Goal: Task Accomplishment & Management: Use online tool/utility

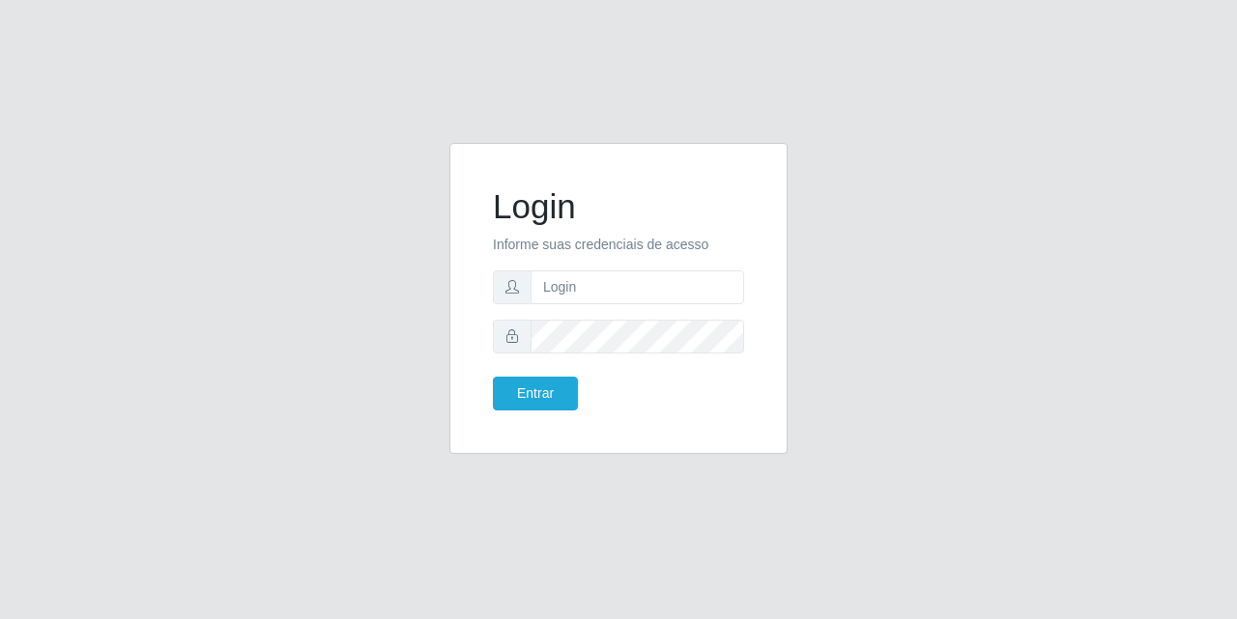
type input "[EMAIL_ADDRESS][DOMAIN_NAME]"
click at [533, 398] on button "Entrar" at bounding box center [535, 394] width 85 height 34
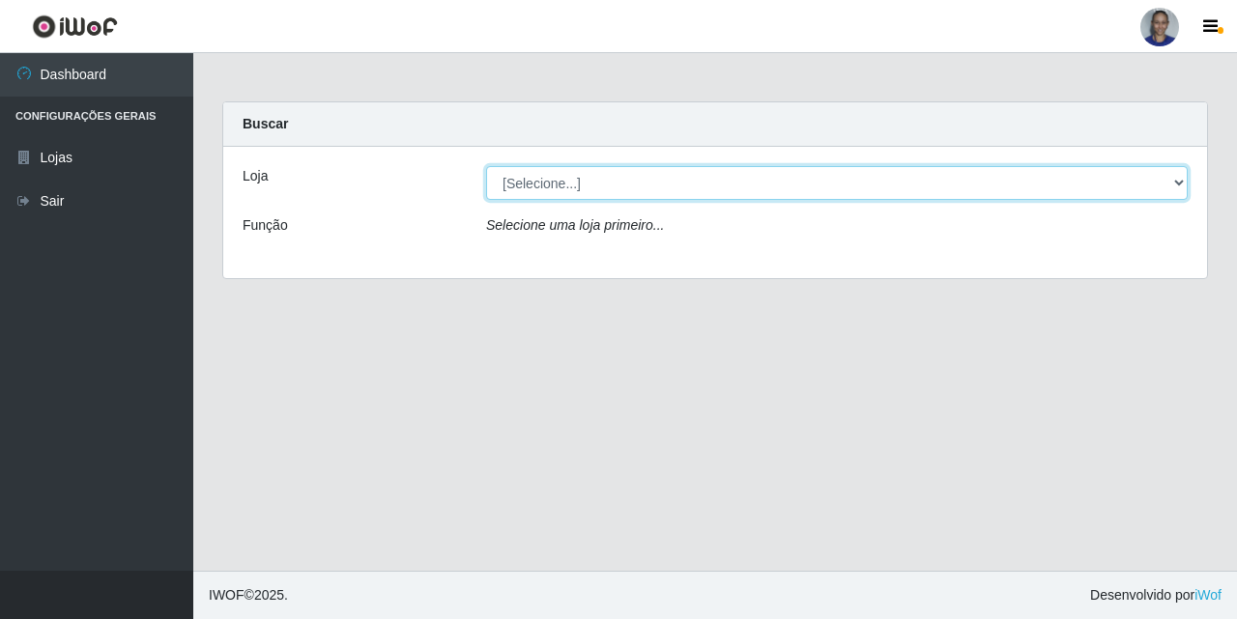
click at [1150, 194] on select "[Selecione...] Supermercado [GEOGRAPHIC_DATA]" at bounding box center [837, 183] width 702 height 34
select select "165"
click at [486, 166] on select "[Selecione...] Supermercado [GEOGRAPHIC_DATA]" at bounding box center [837, 183] width 702 height 34
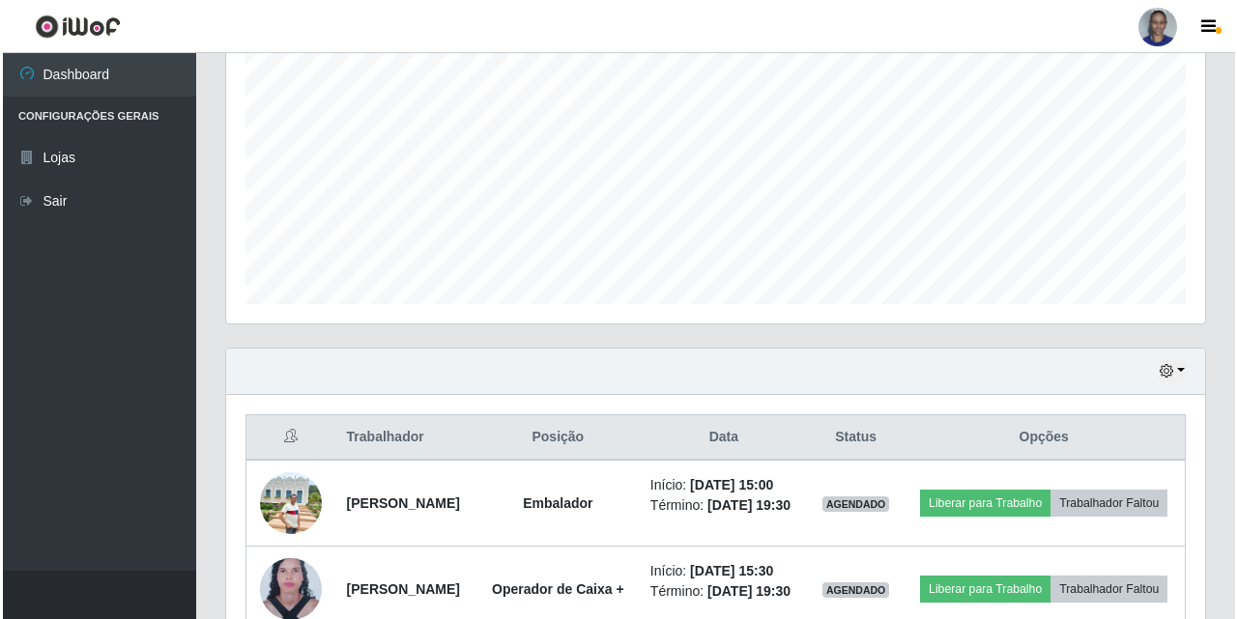
scroll to position [521, 0]
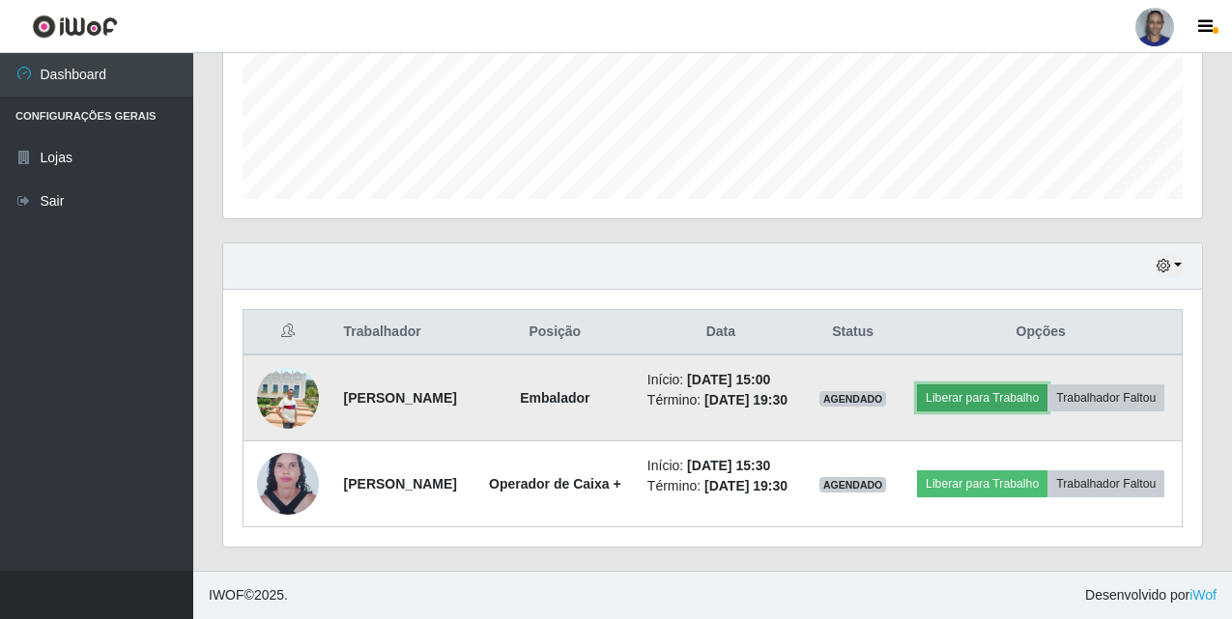
click at [1048, 385] on button "Liberar para Trabalho" at bounding box center [982, 398] width 130 height 27
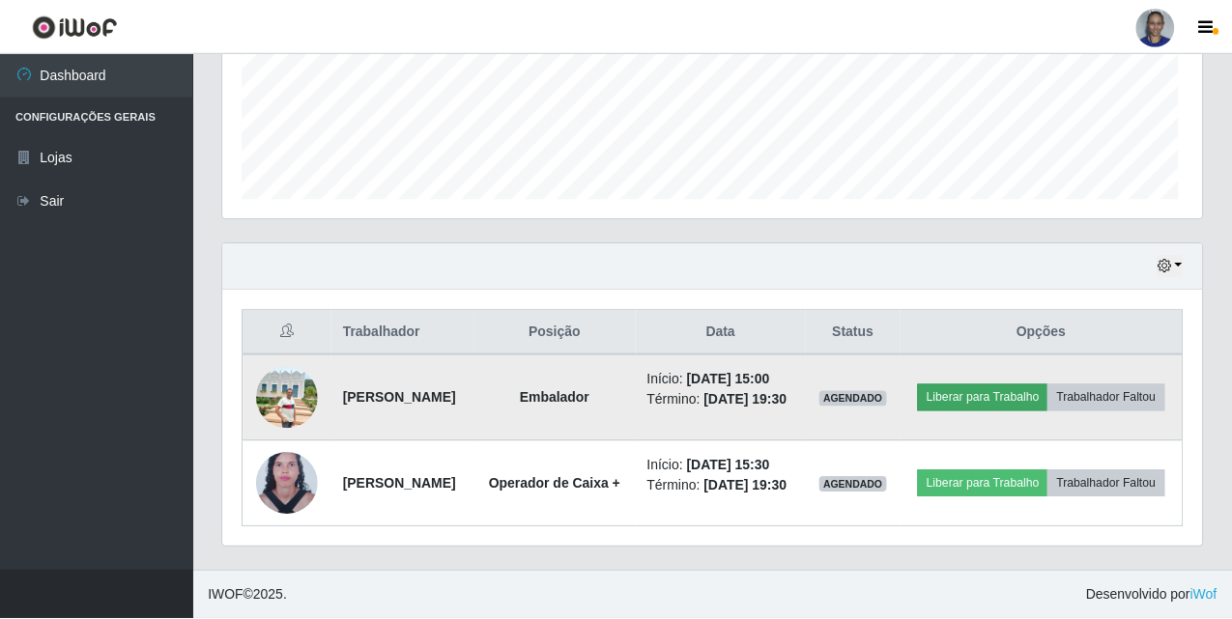
scroll to position [401, 969]
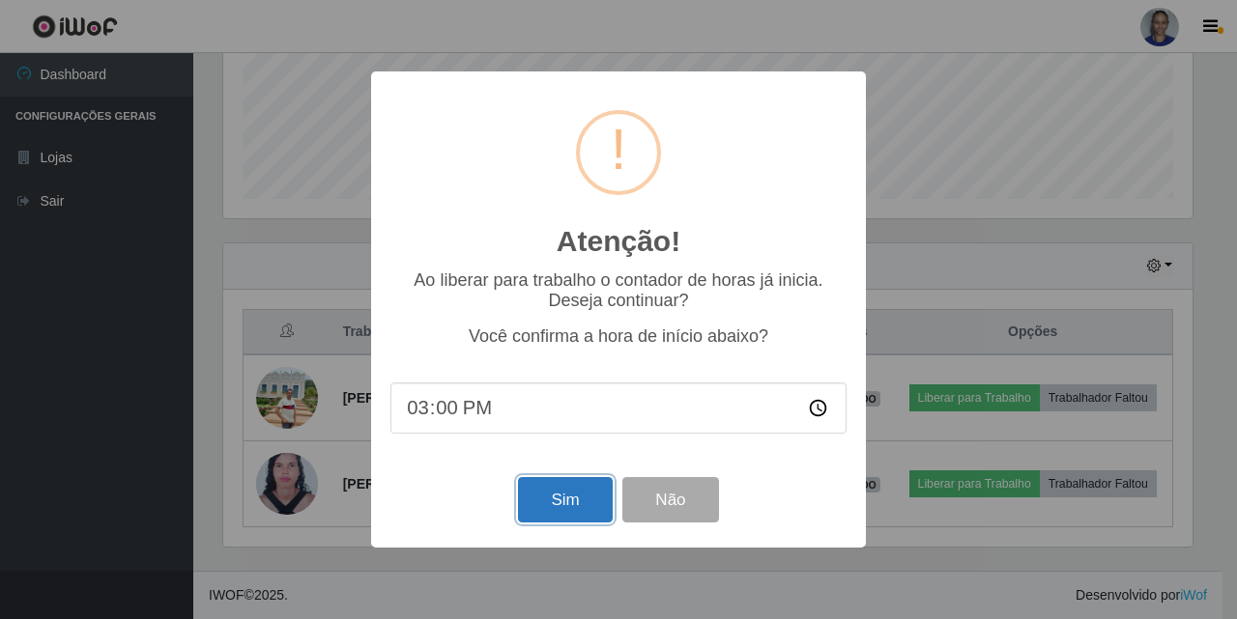
click at [591, 491] on button "Sim" at bounding box center [565, 499] width 94 height 45
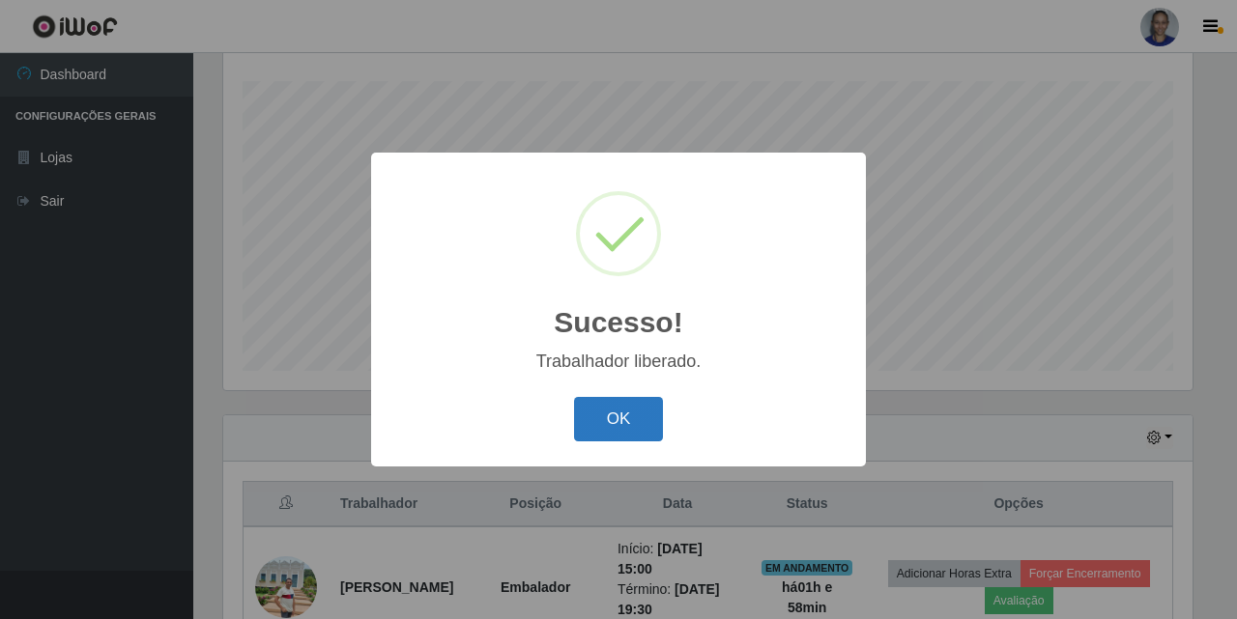
click at [612, 415] on button "OK" at bounding box center [619, 419] width 90 height 45
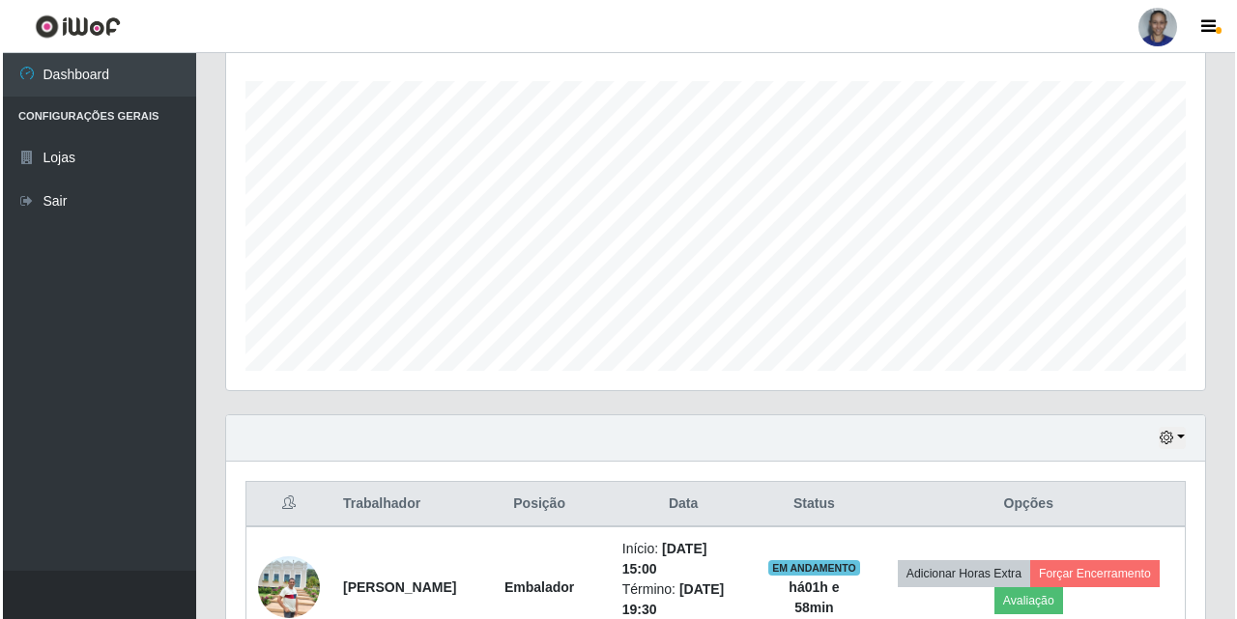
scroll to position [562, 0]
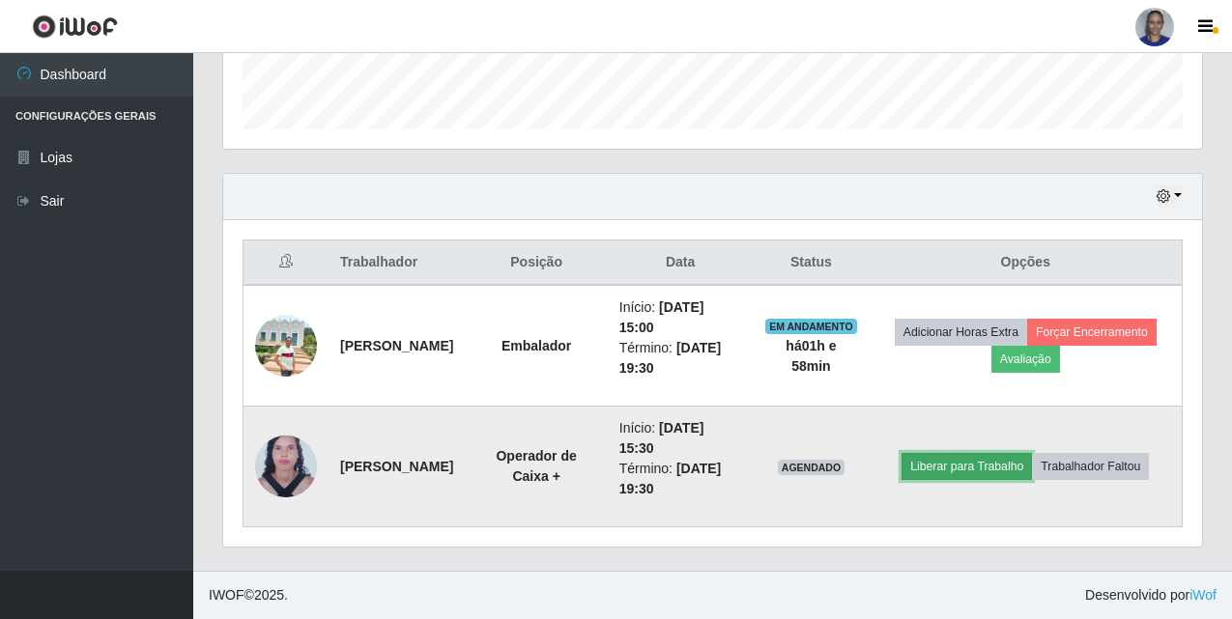
click at [980, 463] on button "Liberar para Trabalho" at bounding box center [967, 466] width 130 height 27
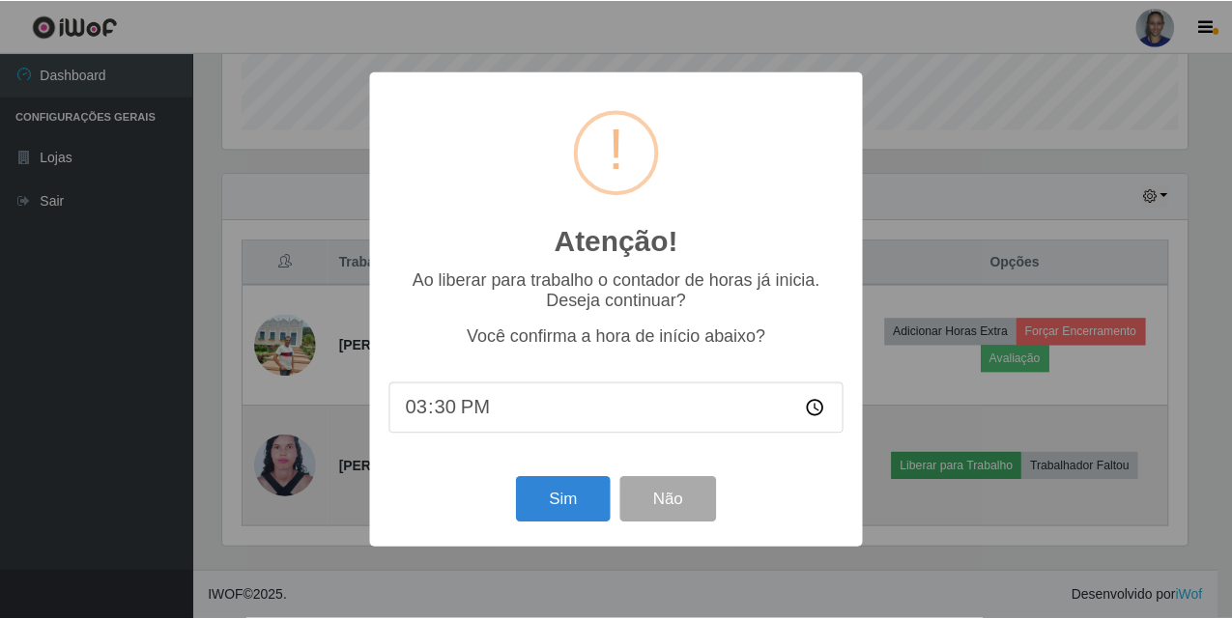
scroll to position [401, 969]
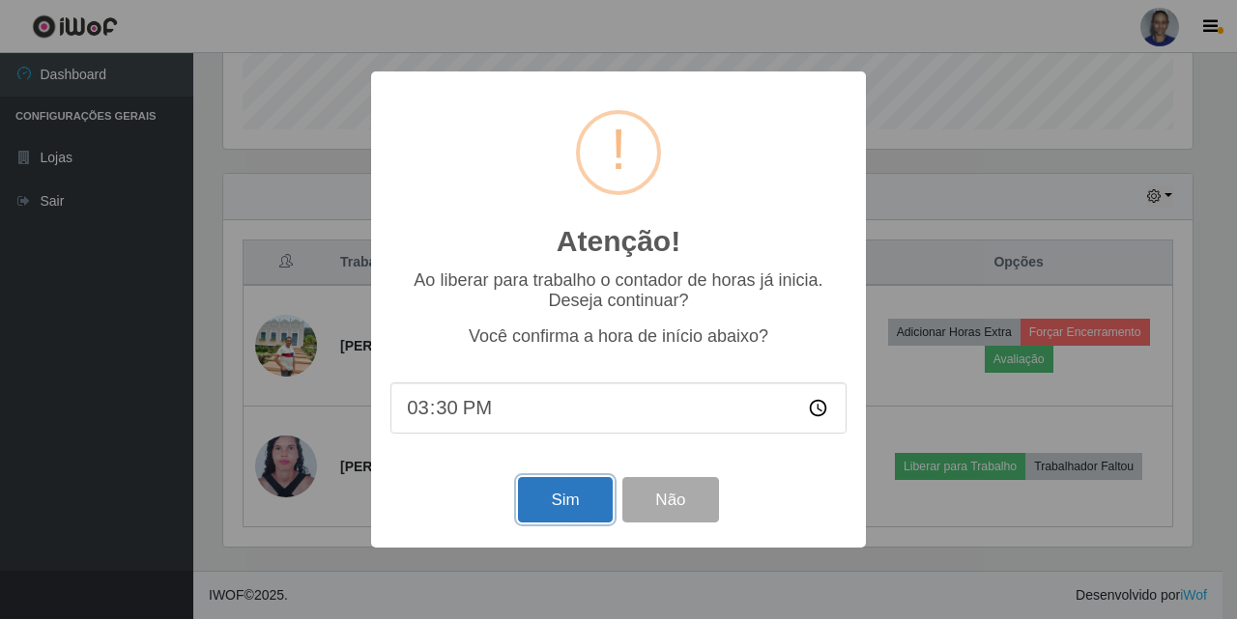
click at [558, 490] on button "Sim" at bounding box center [565, 499] width 94 height 45
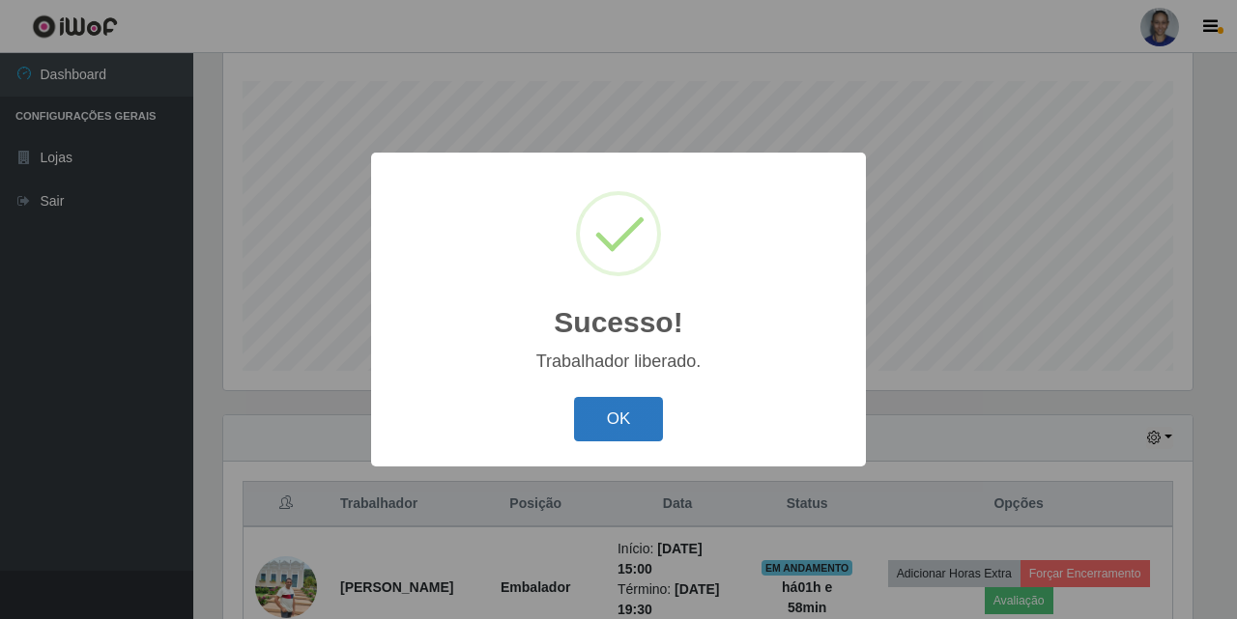
click at [638, 439] on button "OK" at bounding box center [619, 419] width 90 height 45
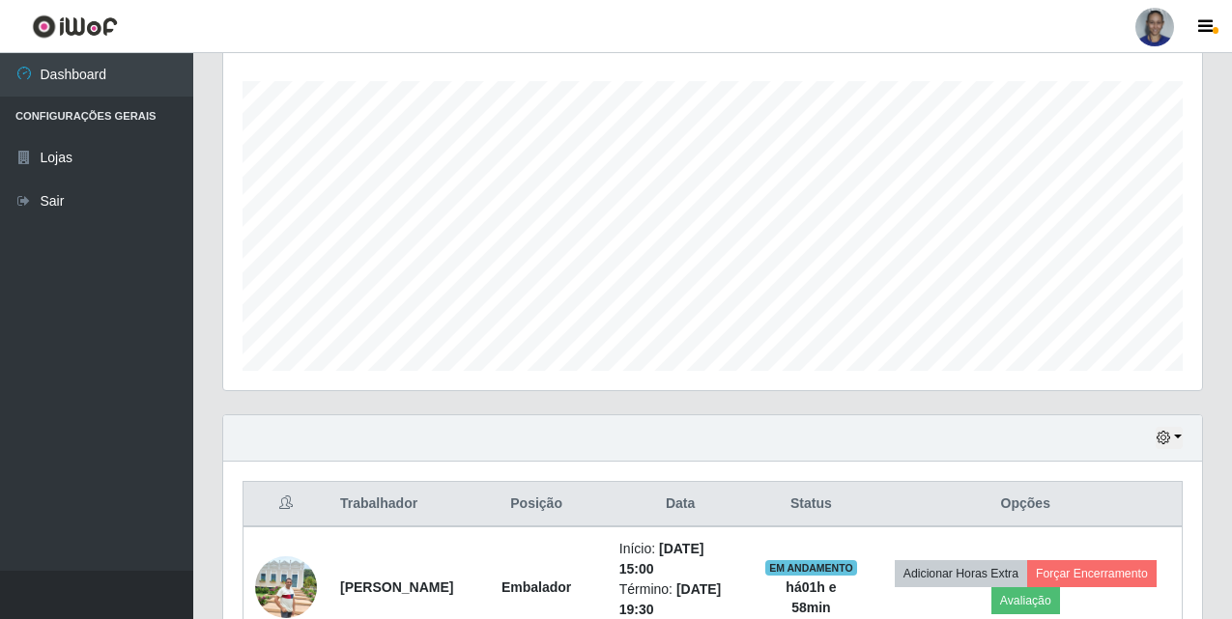
scroll to position [562, 0]
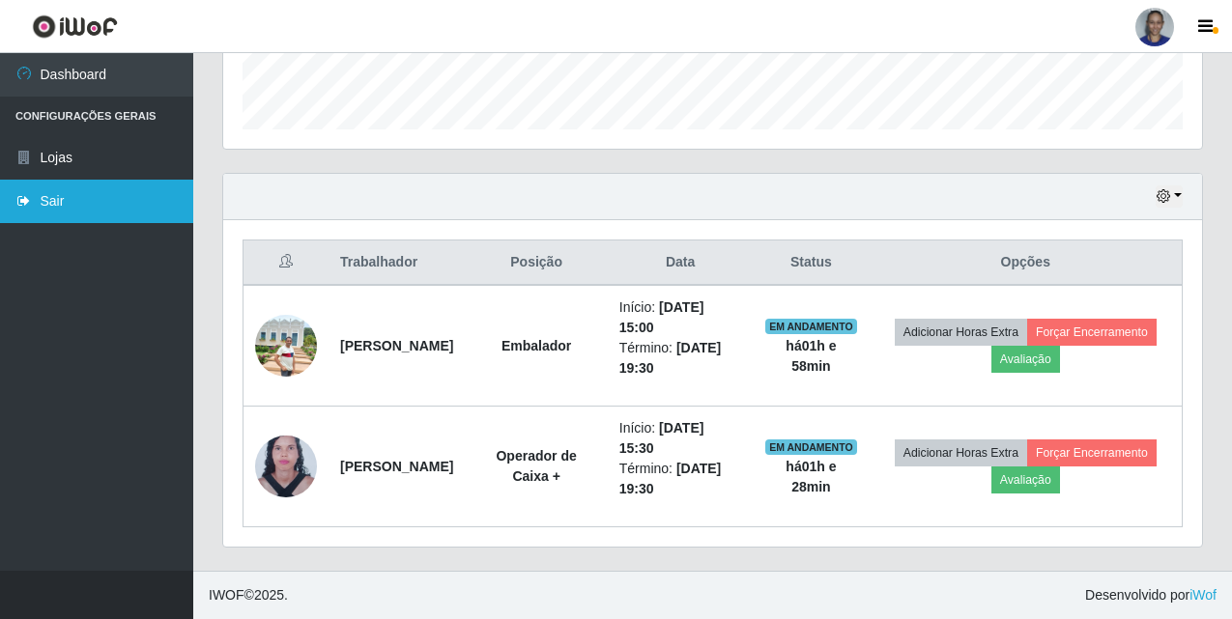
click at [121, 207] on link "Sair" at bounding box center [96, 201] width 193 height 43
